Goal: Task Accomplishment & Management: Manage account settings

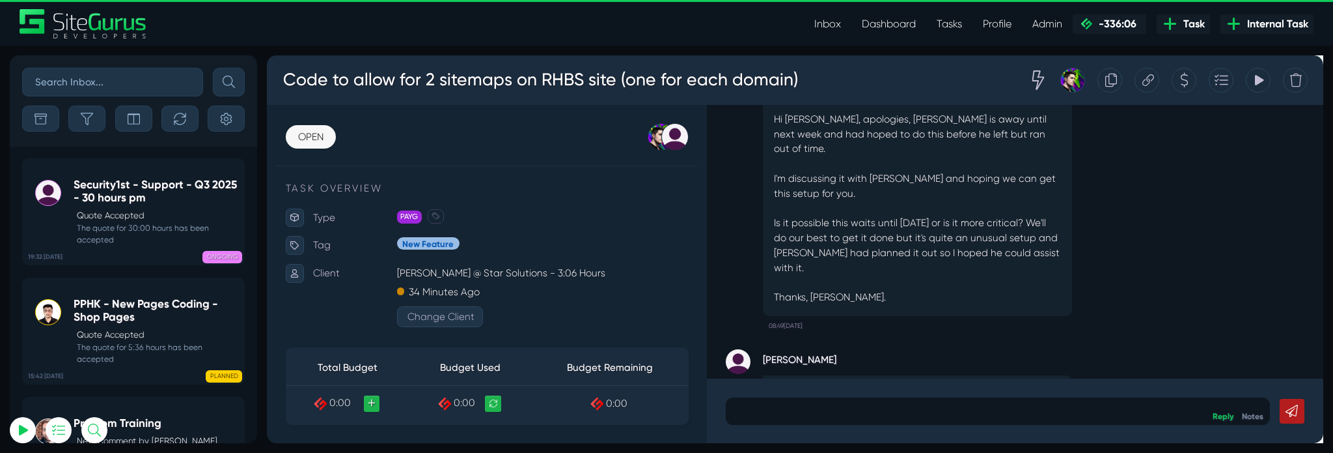
scroll to position [-114, 0]
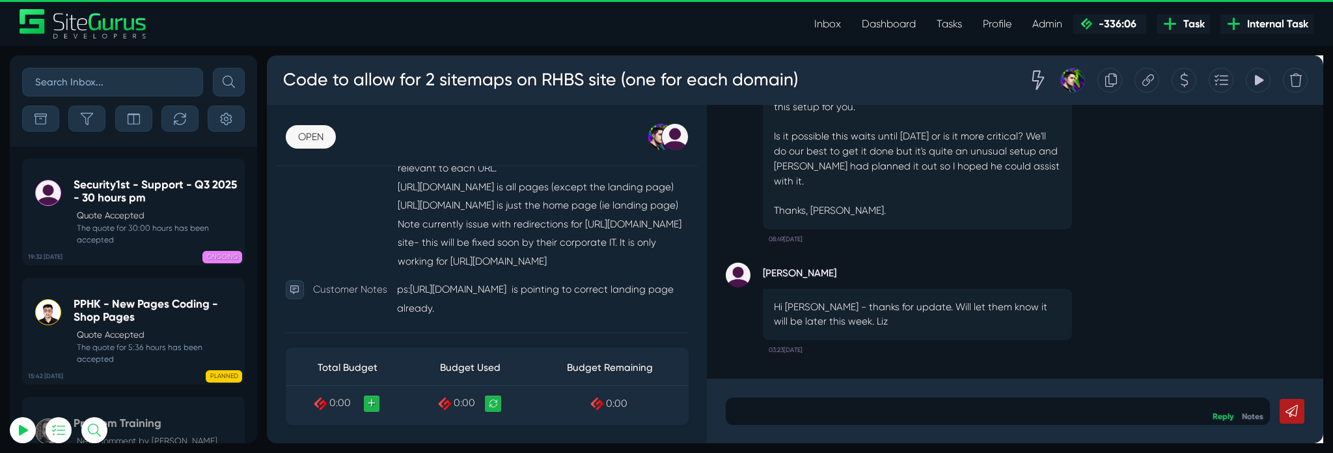
scroll to position [456, 0]
type input "[PERSON_NAME][EMAIL_ADDRESS][PERSON_NAME][DOMAIN_NAME]"
drag, startPoint x: 527, startPoint y: 281, endPoint x: 506, endPoint y: 285, distance: 22.0
click at [506, 285] on div "OPEN OPEN PLANNED IN PROGRESS QC REVIEW ONGOING ON HOLD CLOSED [PERSON_NAME] [P…" at bounding box center [499, 284] width 464 height 355
